Goal: Information Seeking & Learning: Learn about a topic

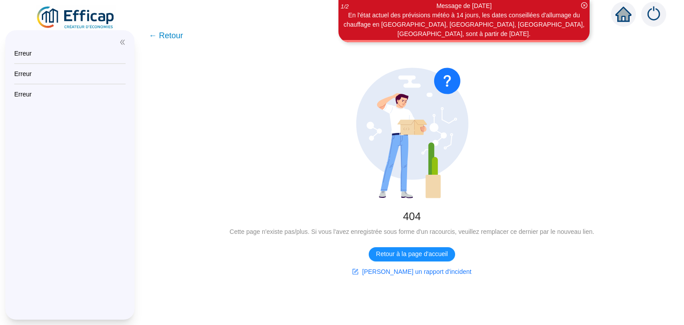
click at [171, 36] on span "← Retour" at bounding box center [166, 35] width 34 height 12
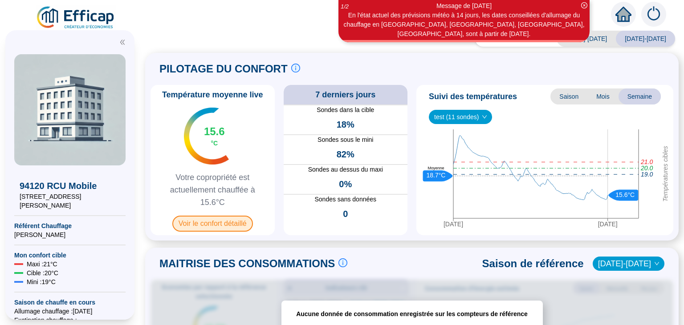
click at [213, 224] on span "Voir le confort détaillé" at bounding box center [212, 224] width 81 height 16
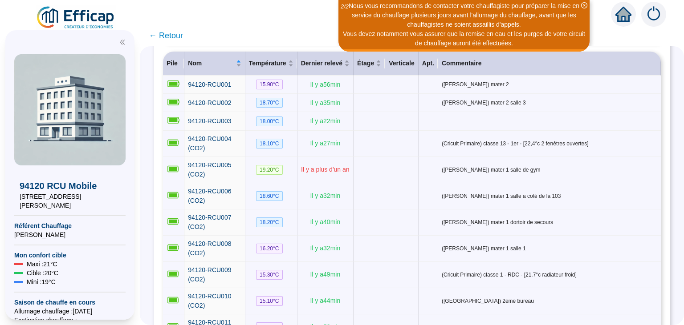
scroll to position [121, 0]
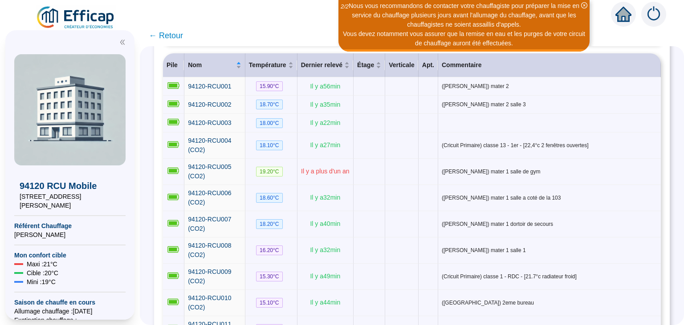
click at [627, 76] on th "Commentaire" at bounding box center [549, 65] width 223 height 24
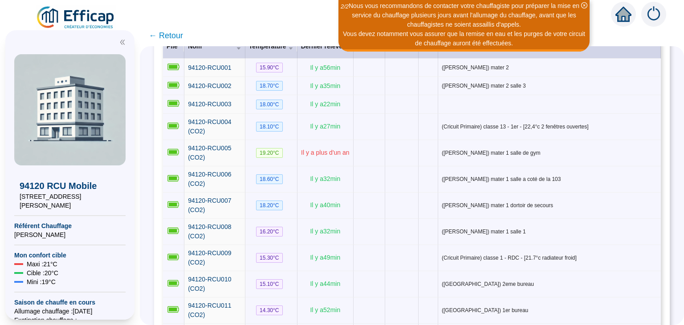
scroll to position [139, 0]
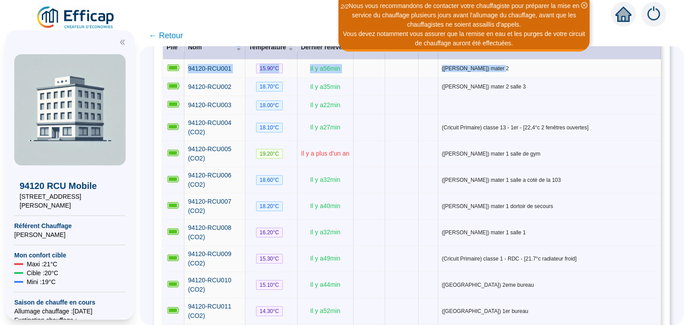
drag, startPoint x: 577, startPoint y: 55, endPoint x: 576, endPoint y: 61, distance: 6.2
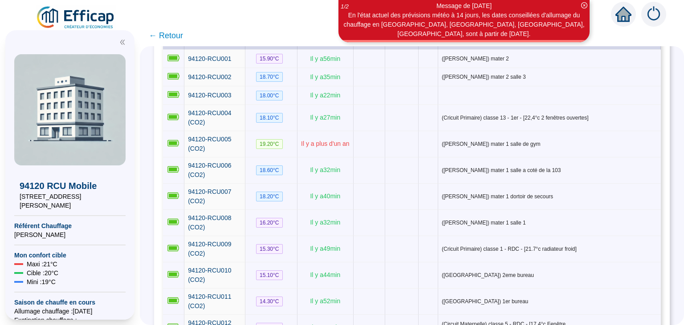
scroll to position [120, 0]
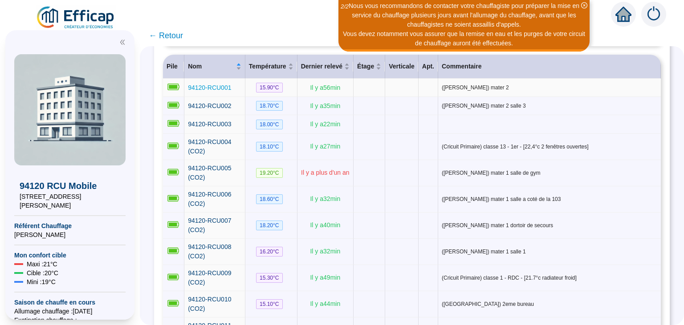
click at [211, 87] on span "94120-RCU001" at bounding box center [209, 87] width 43 height 7
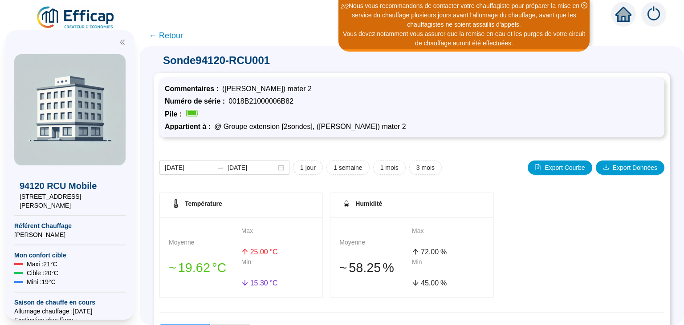
scroll to position [120, 0]
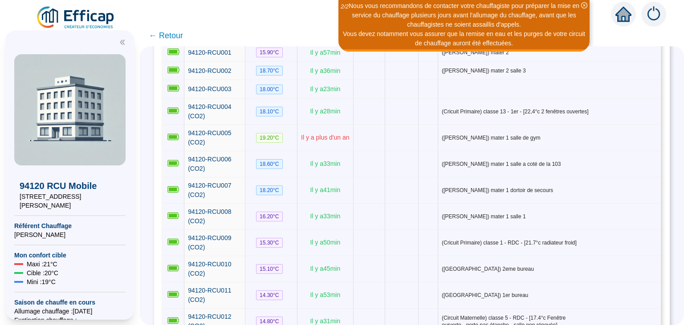
scroll to position [141, 0]
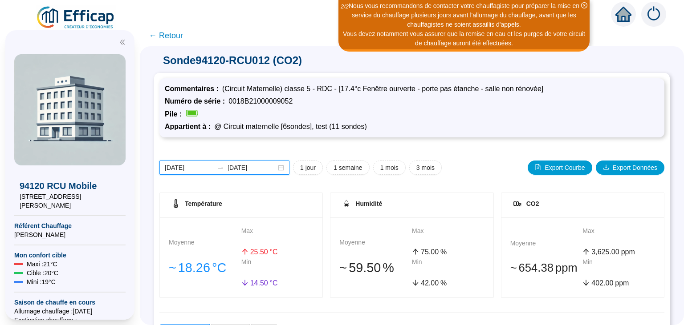
click at [192, 171] on input "[DATE]" at bounding box center [189, 167] width 49 height 9
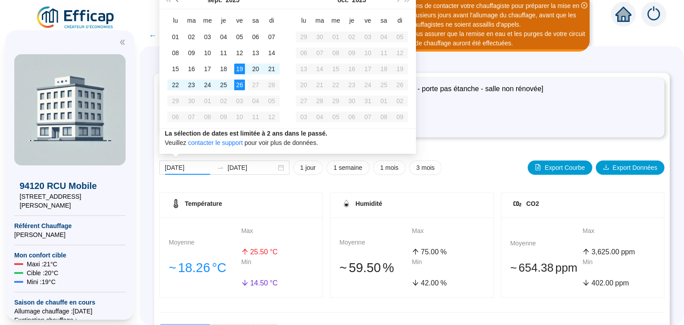
click at [177, 1] on span "Mois précédent (PageUp)" at bounding box center [178, 0] width 4 height 4
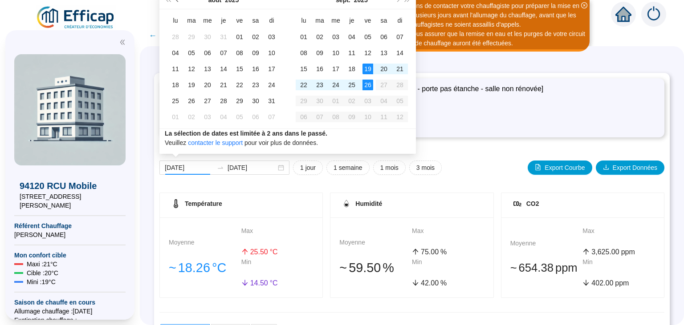
click at [177, 1] on span "Mois précédent (PageUp)" at bounding box center [178, 0] width 4 height 4
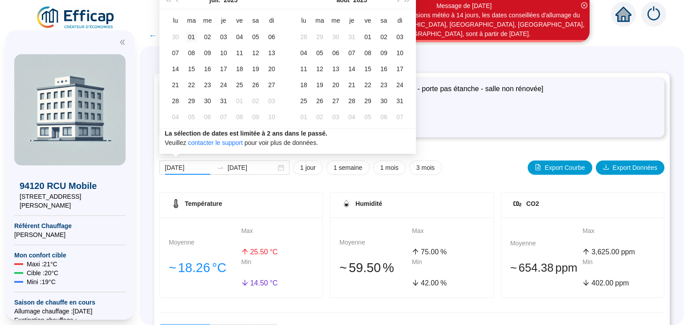
type input "[DATE]"
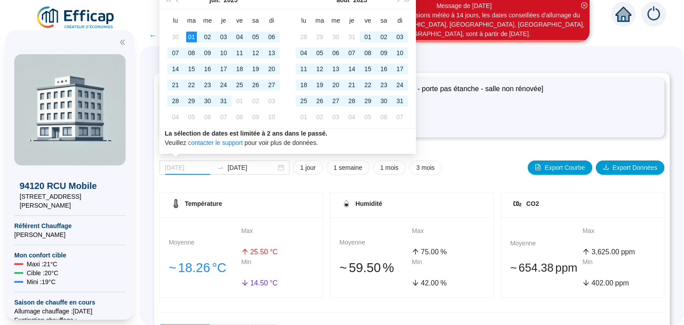
click at [192, 35] on div "01" at bounding box center [191, 37] width 11 height 11
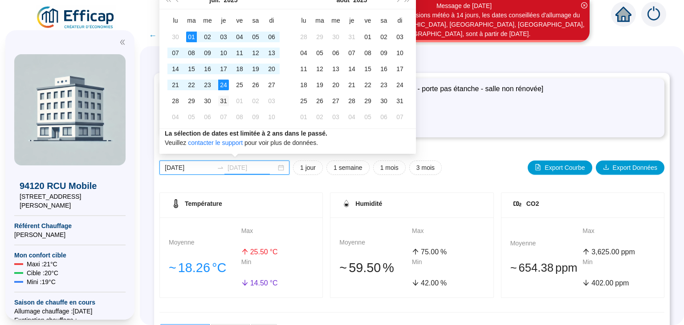
type input "[DATE]"
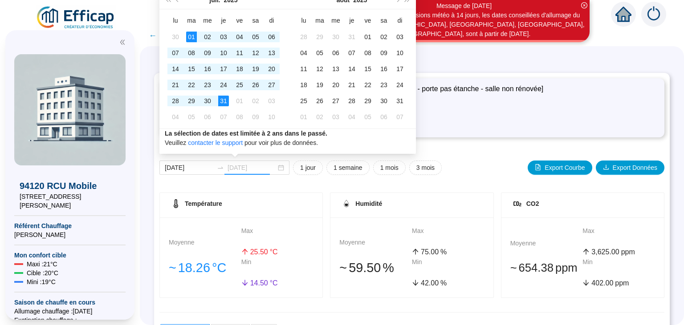
click at [224, 99] on div "31" at bounding box center [223, 101] width 11 height 11
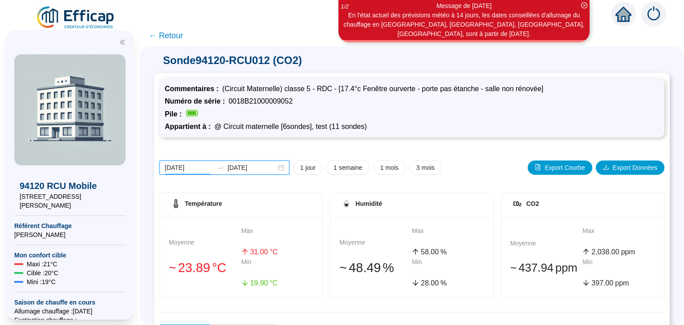
click at [189, 169] on input "[DATE]" at bounding box center [189, 167] width 49 height 9
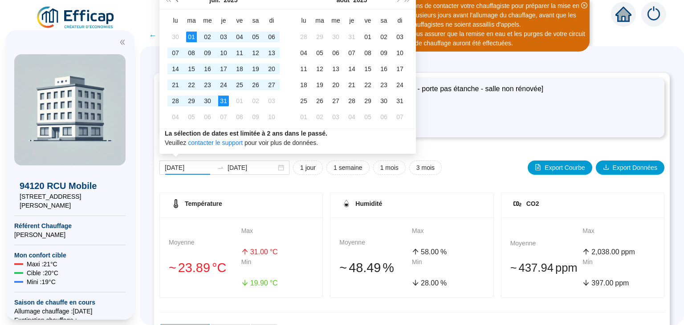
click at [178, 0] on span "Mois précédent (PageUp)" at bounding box center [178, 0] width 4 height 4
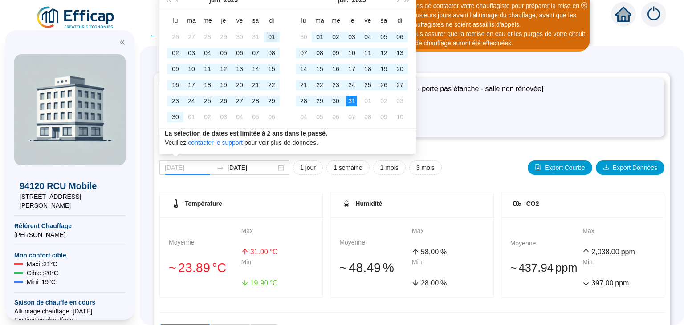
type input "[DATE]"
click at [274, 36] on div "01" at bounding box center [271, 37] width 11 height 11
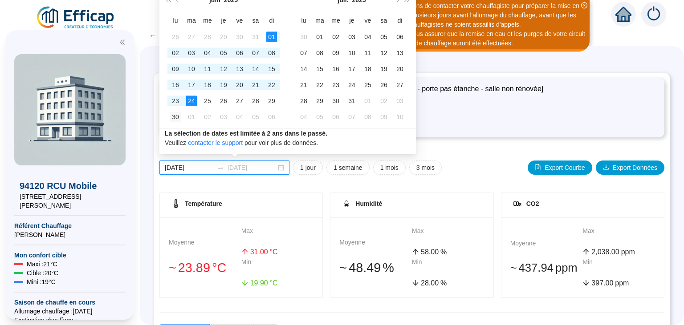
type input "[DATE]"
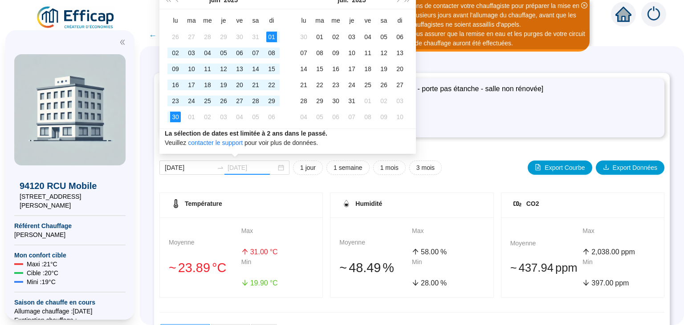
click at [176, 118] on div "30" at bounding box center [175, 117] width 11 height 11
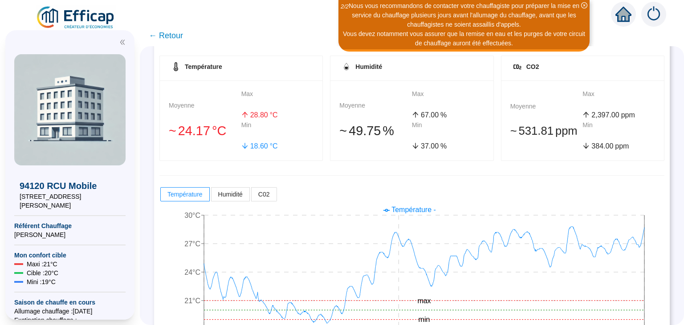
scroll to position [158, 0]
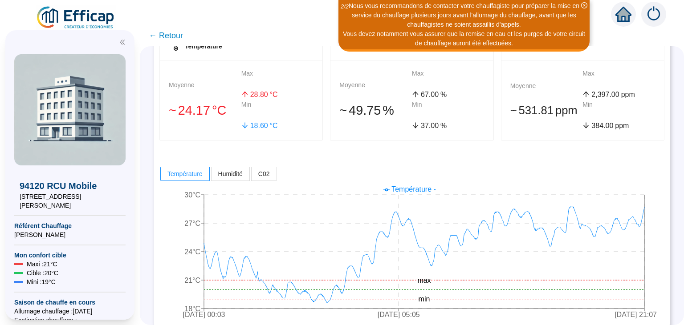
click at [466, 152] on div "Température Moyenne 󠁾~ 24 .17 °C Max 28 .80 °C Min 18 .60 °C Humidité Moyenne 󠁾…" at bounding box center [411, 179] width 505 height 289
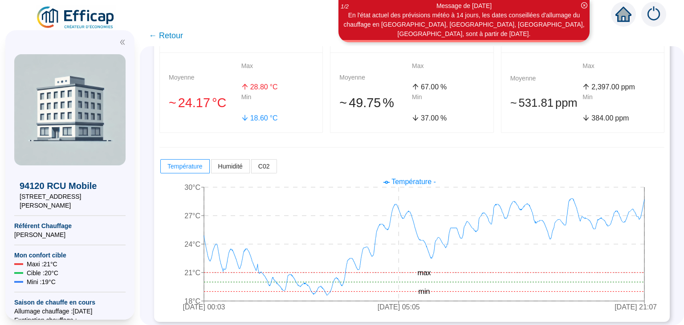
scroll to position [166, 0]
click at [397, 286] on icon "[DATE] 00:03 [DATE] 05:05 [DATE] 21:07 18°C 21°C 24°C 27°C 30°C min max" at bounding box center [411, 244] width 505 height 142
click at [397, 285] on icon "[DATE] 00:03 [DATE] 05:05 [DATE] 21:07 18°C 21°C 24°C 27°C 30°C min max" at bounding box center [411, 244] width 505 height 142
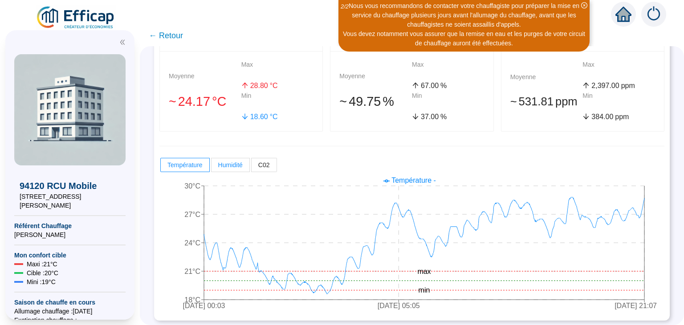
click at [233, 167] on span "Humidité" at bounding box center [230, 165] width 24 height 7
click at [211, 167] on input "Humidité" at bounding box center [211, 167] width 0 height 0
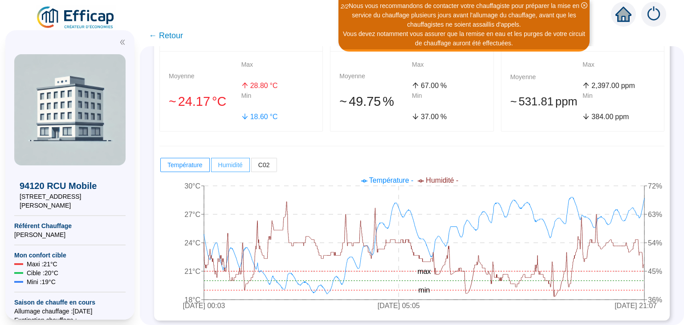
click at [233, 167] on span "Humidité" at bounding box center [230, 165] width 24 height 7
click at [211, 167] on input "Humidité" at bounding box center [211, 167] width 0 height 0
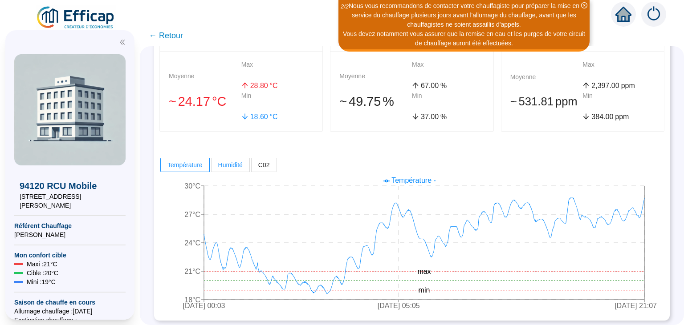
click at [227, 164] on span "Humidité" at bounding box center [230, 165] width 24 height 7
click at [211, 167] on input "Humidité" at bounding box center [211, 167] width 0 height 0
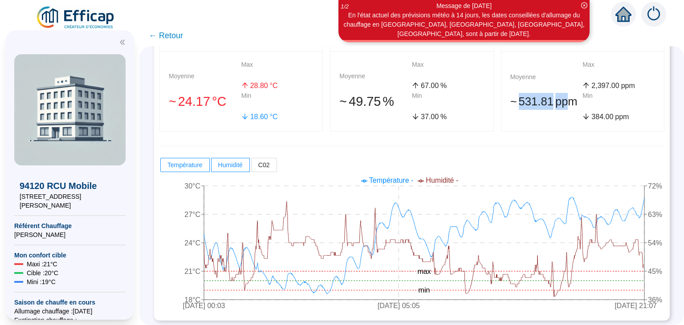
drag, startPoint x: 519, startPoint y: 102, endPoint x: 565, endPoint y: 102, distance: 46.3
click at [565, 102] on div "󠁾~ 531 .81 ppm" at bounding box center [546, 101] width 73 height 17
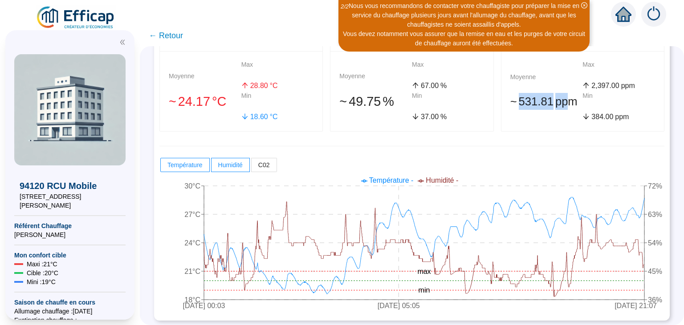
click at [565, 102] on span "ppm" at bounding box center [566, 101] width 22 height 17
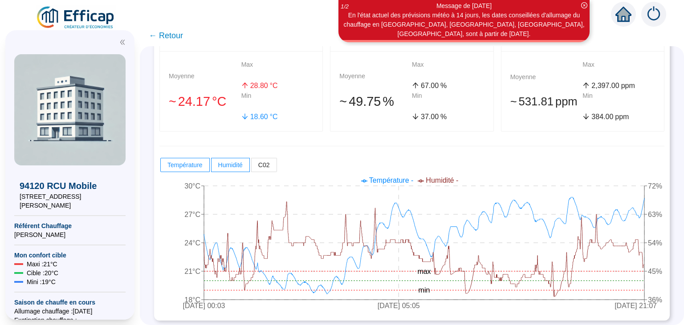
click at [505, 141] on div "Température Moyenne 󠁾~ 24 .17 °C Max 28 .80 °C Min 18 .60 °C Humidité Moyenne 󠁾…" at bounding box center [411, 170] width 505 height 289
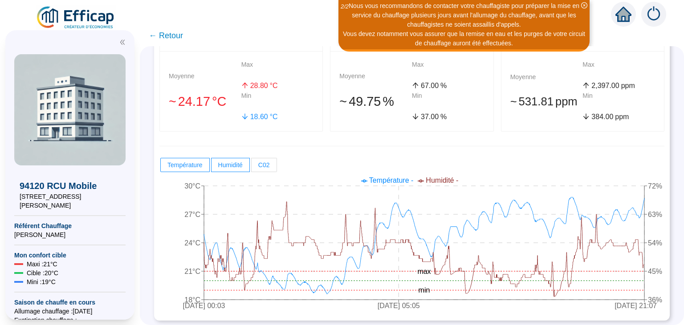
click at [263, 164] on span "C02" at bounding box center [264, 165] width 12 height 7
click at [251, 167] on input "C02" at bounding box center [251, 167] width 0 height 0
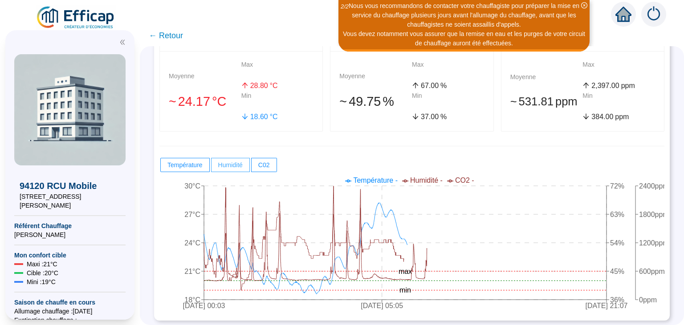
click at [228, 162] on span "Humidité" at bounding box center [230, 165] width 24 height 7
click at [211, 167] on input "Humidité" at bounding box center [211, 167] width 0 height 0
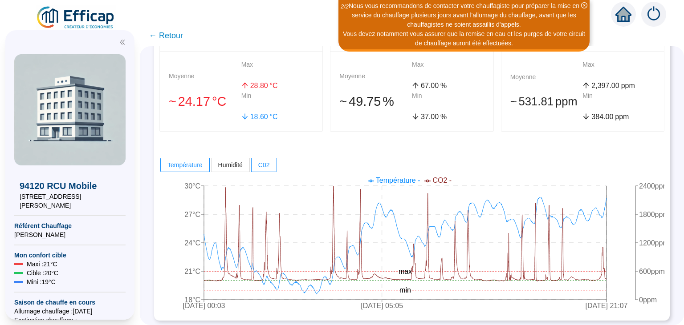
scroll to position [0, 0]
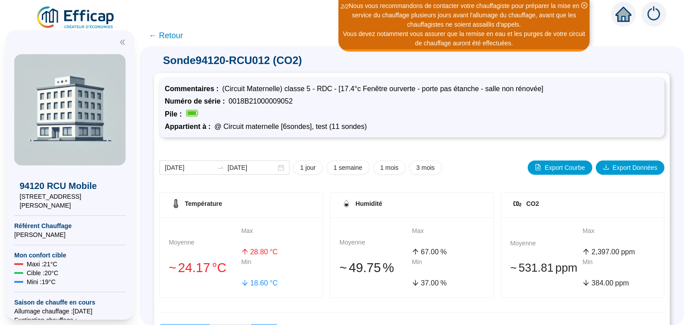
click at [163, 37] on span "← Retour" at bounding box center [166, 35] width 34 height 12
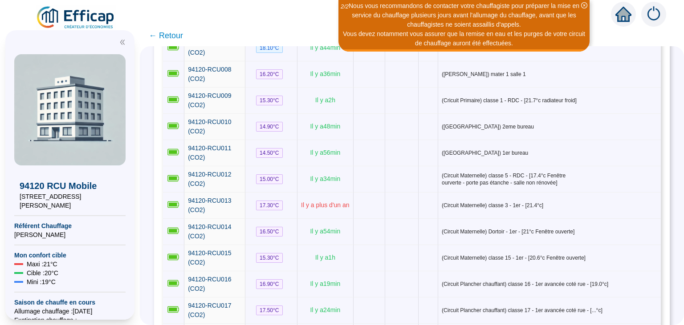
scroll to position [283, 0]
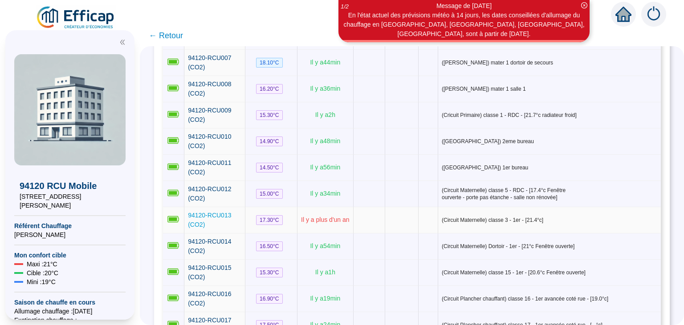
click at [221, 212] on span "94120-RCU013 (CO2)" at bounding box center [209, 220] width 43 height 16
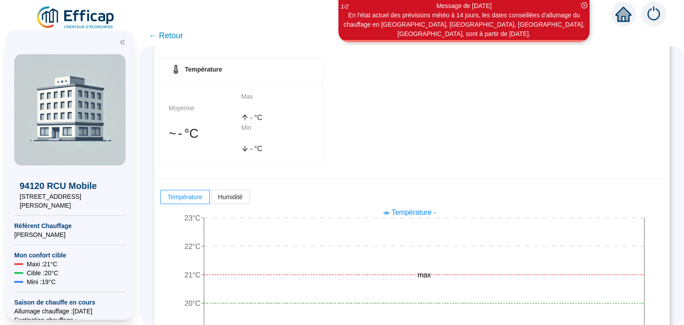
scroll to position [168, 0]
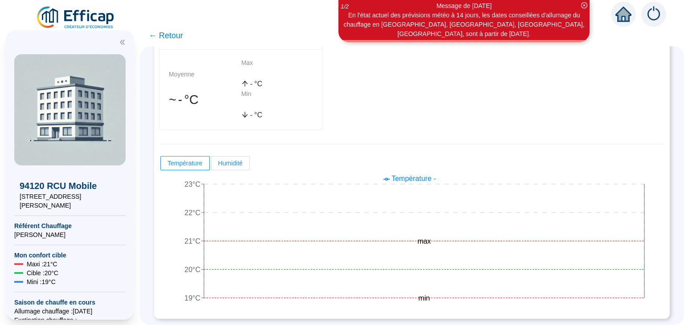
click at [220, 170] on label "Humidité" at bounding box center [230, 163] width 38 height 14
click at [211, 166] on input "Humidité" at bounding box center [211, 166] width 0 height 0
click at [170, 163] on span "Température" at bounding box center [184, 163] width 35 height 7
click at [161, 166] on input "Température" at bounding box center [161, 166] width 0 height 0
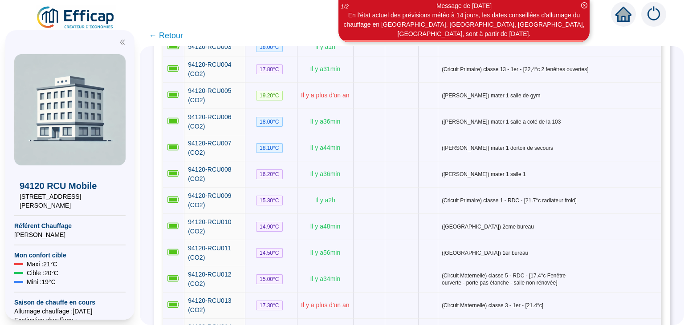
scroll to position [201, 0]
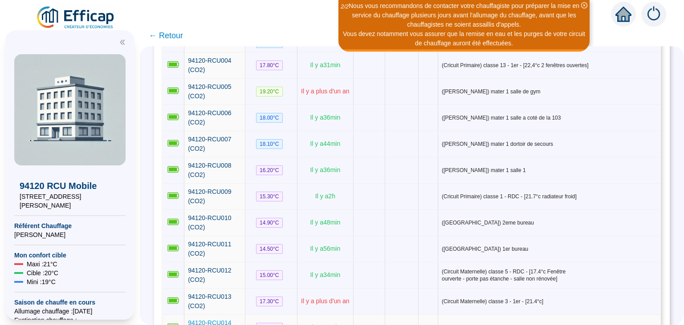
click at [210, 320] on span "94120-RCU014 (CO2)" at bounding box center [209, 328] width 43 height 16
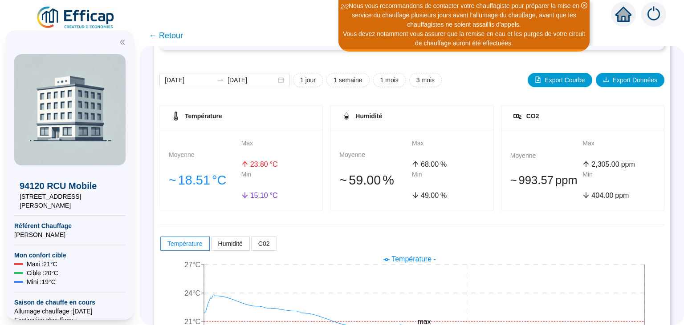
scroll to position [33, 0]
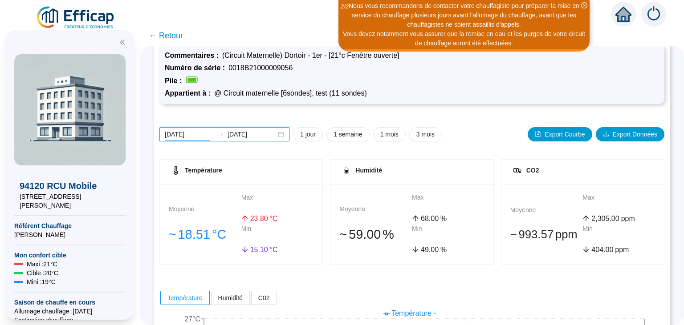
click at [184, 136] on input "[DATE]" at bounding box center [189, 134] width 49 height 9
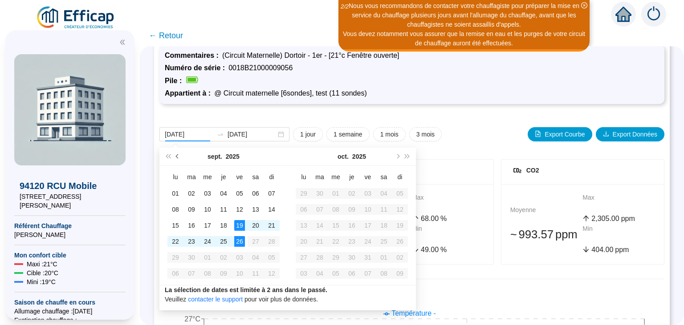
click at [179, 156] on span "Mois précédent (PageUp)" at bounding box center [178, 156] width 4 height 4
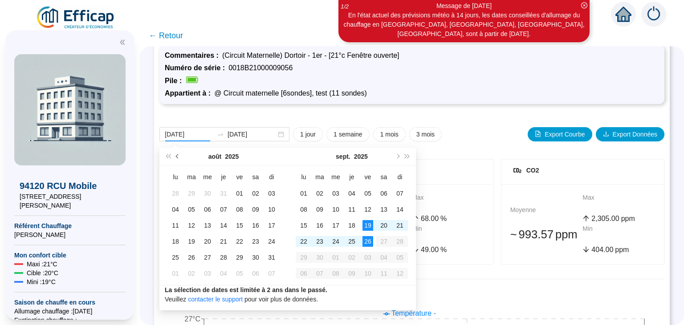
click at [179, 156] on span "Mois précédent (PageUp)" at bounding box center [178, 156] width 4 height 4
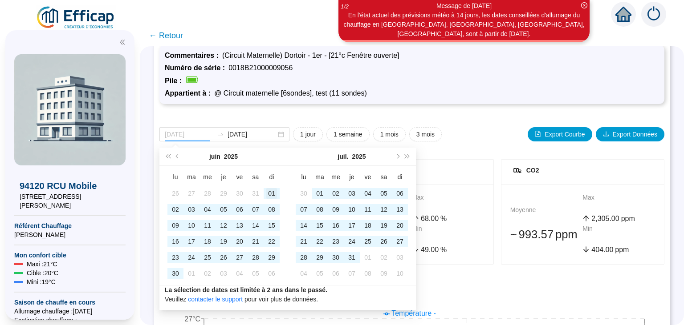
type input "[DATE]"
click at [273, 194] on div "01" at bounding box center [271, 193] width 11 height 11
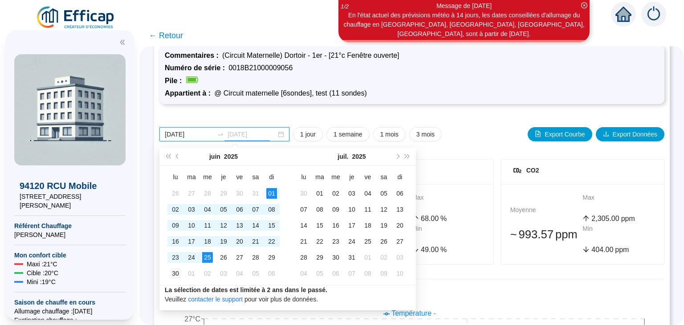
type input "[DATE]"
click at [179, 272] on div "30" at bounding box center [175, 273] width 11 height 11
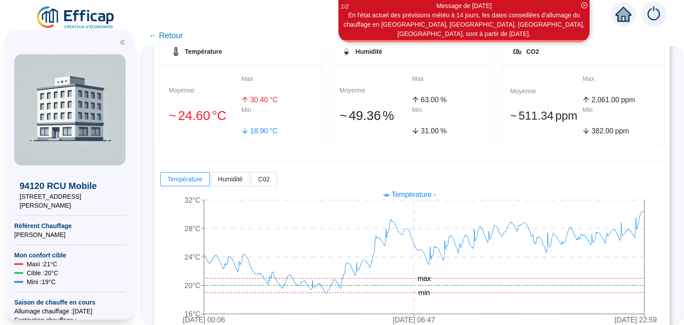
scroll to position [151, 0]
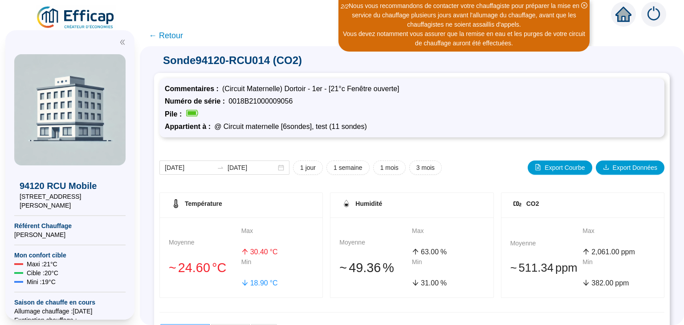
scroll to position [151, 0]
